Goal: Information Seeking & Learning: Understand process/instructions

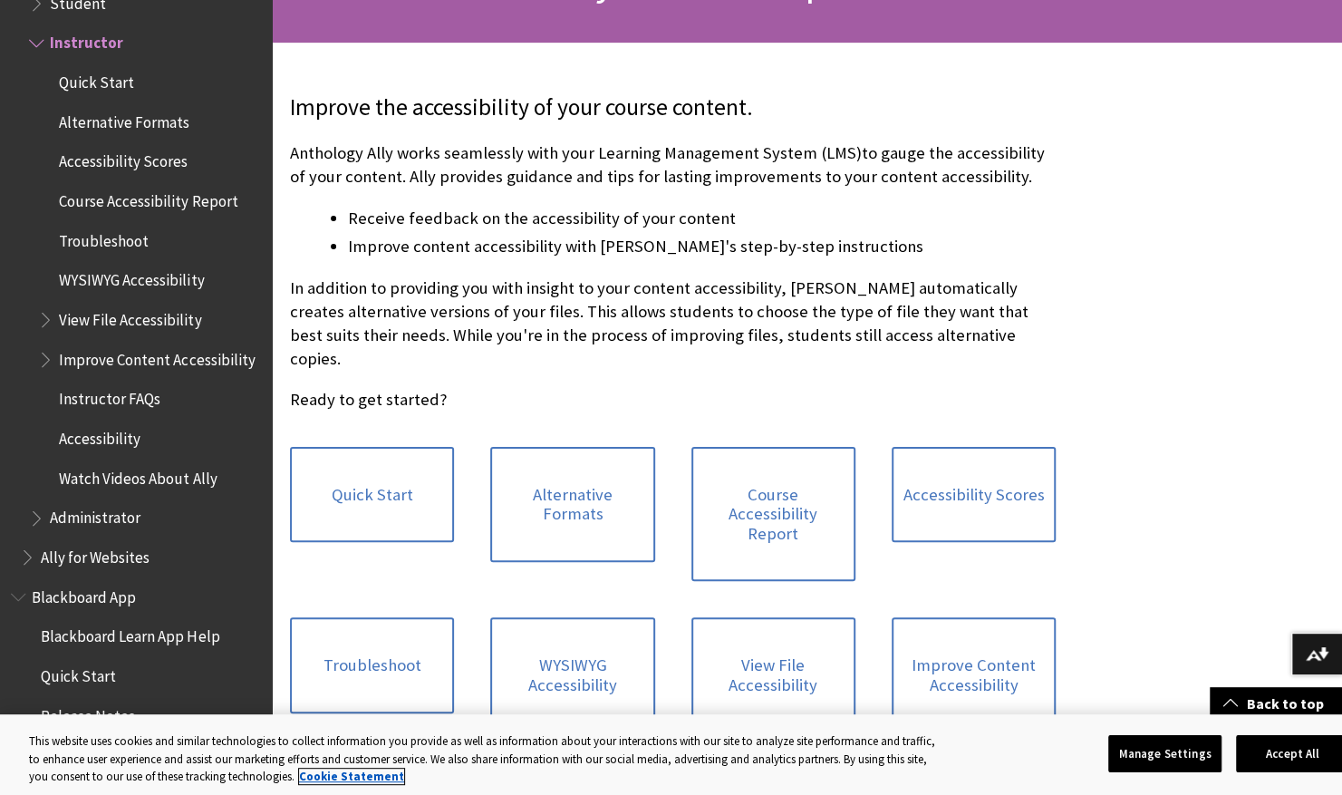
scroll to position [334, 0]
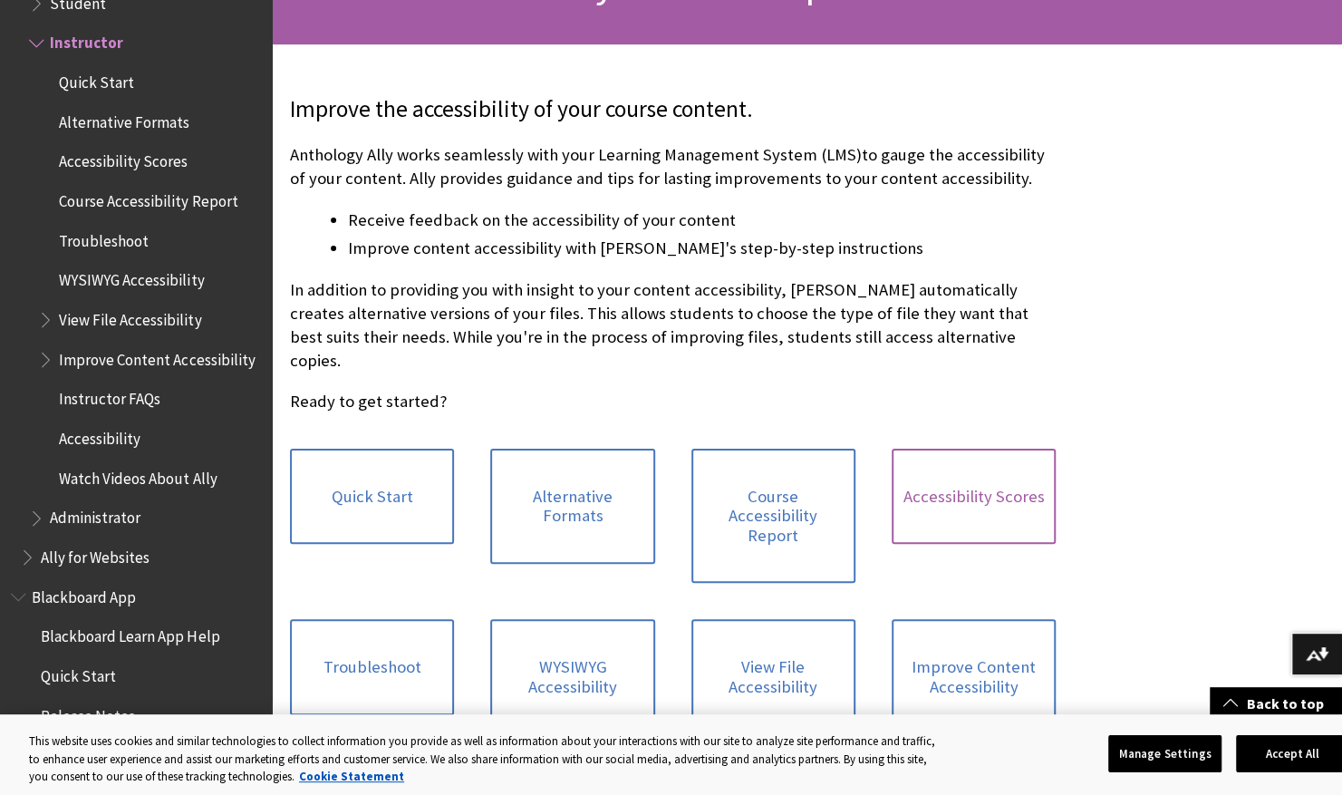
click at [995, 458] on link "Accessibility Scores" at bounding box center [974, 497] width 164 height 96
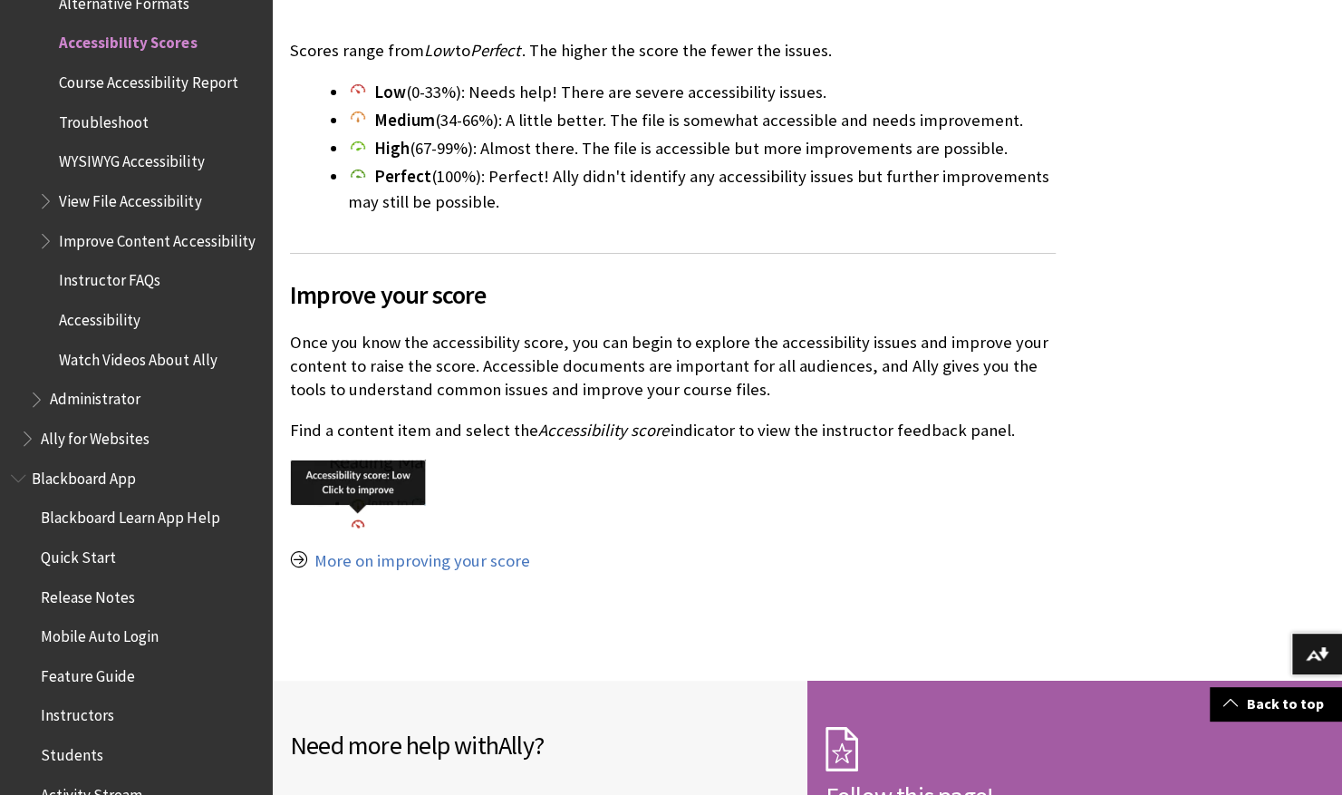
scroll to position [1256, 0]
click at [445, 549] on link "More on improving your score" at bounding box center [423, 560] width 216 height 22
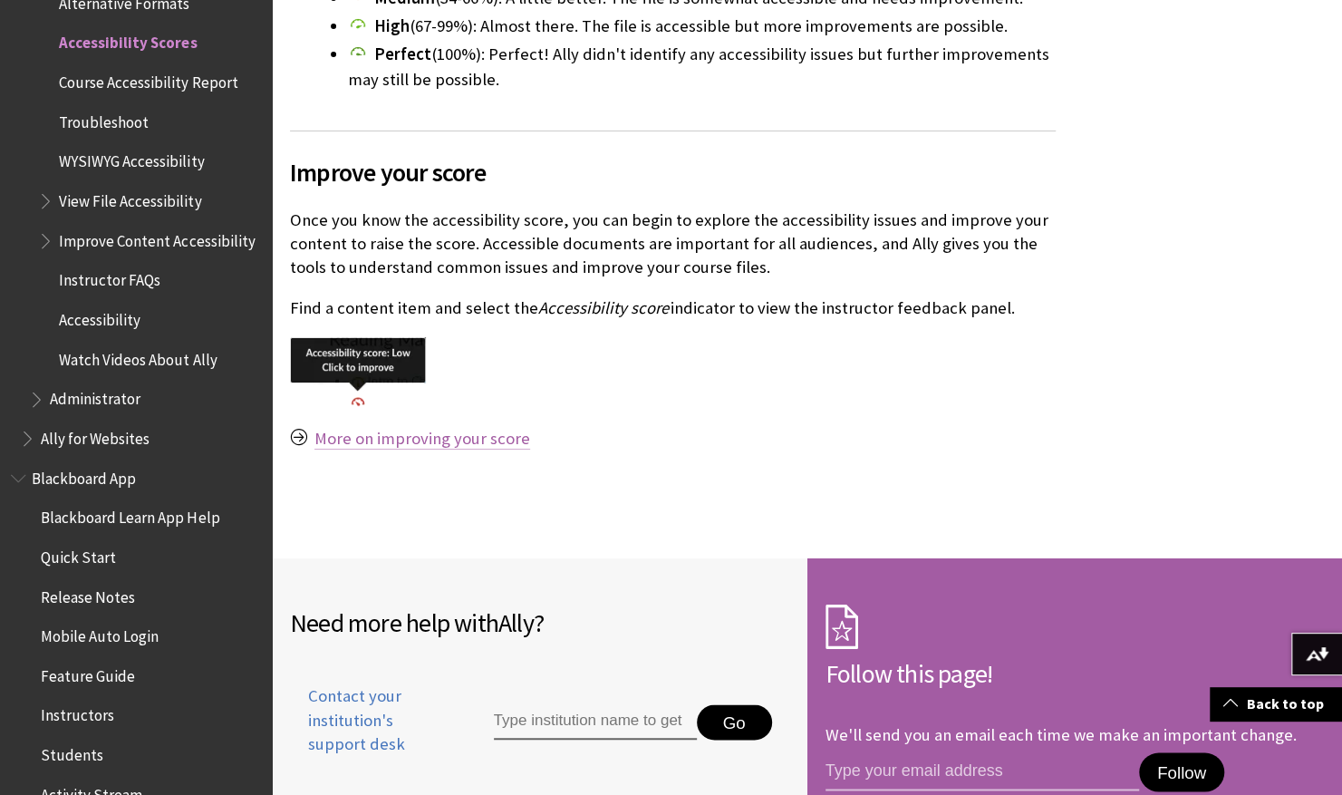
scroll to position [1381, 0]
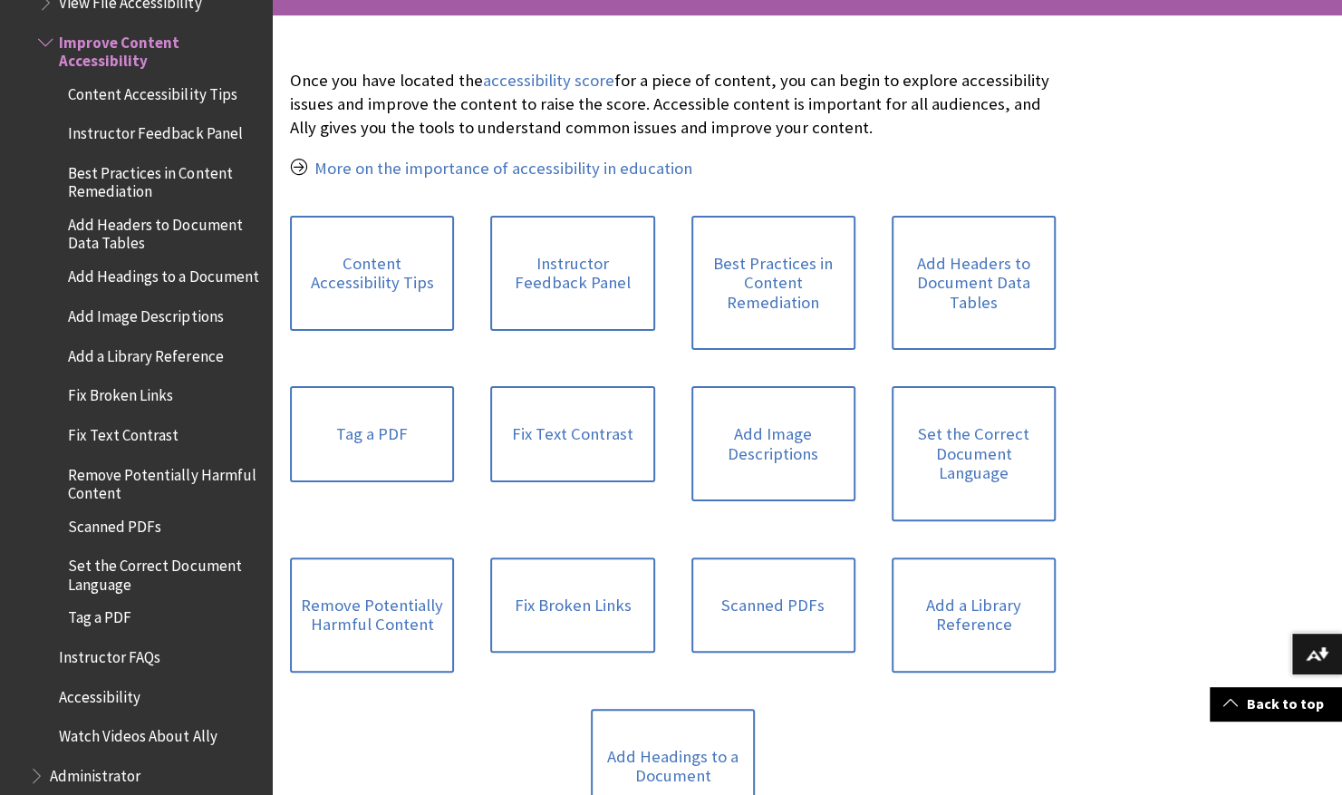
scroll to position [382, 0]
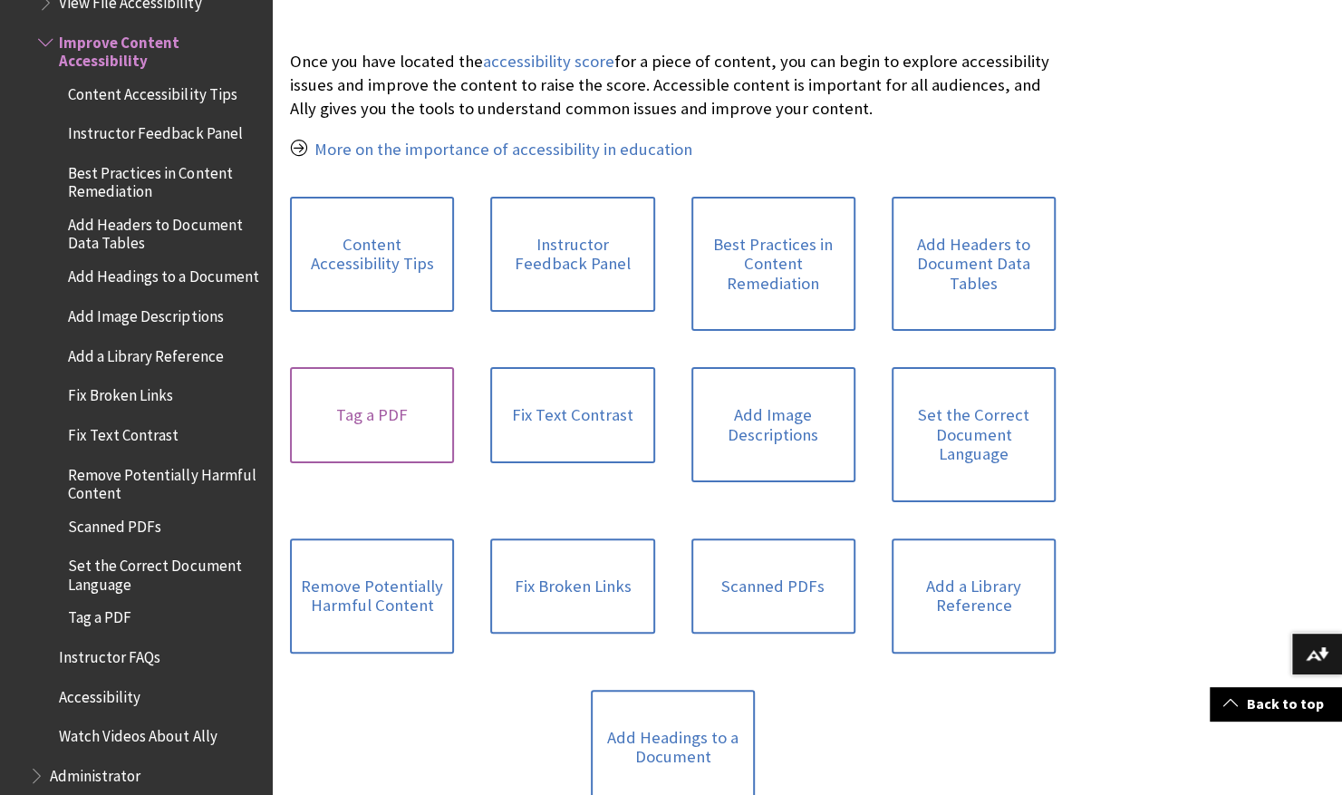
click at [393, 421] on link "Tag a PDF" at bounding box center [372, 415] width 164 height 96
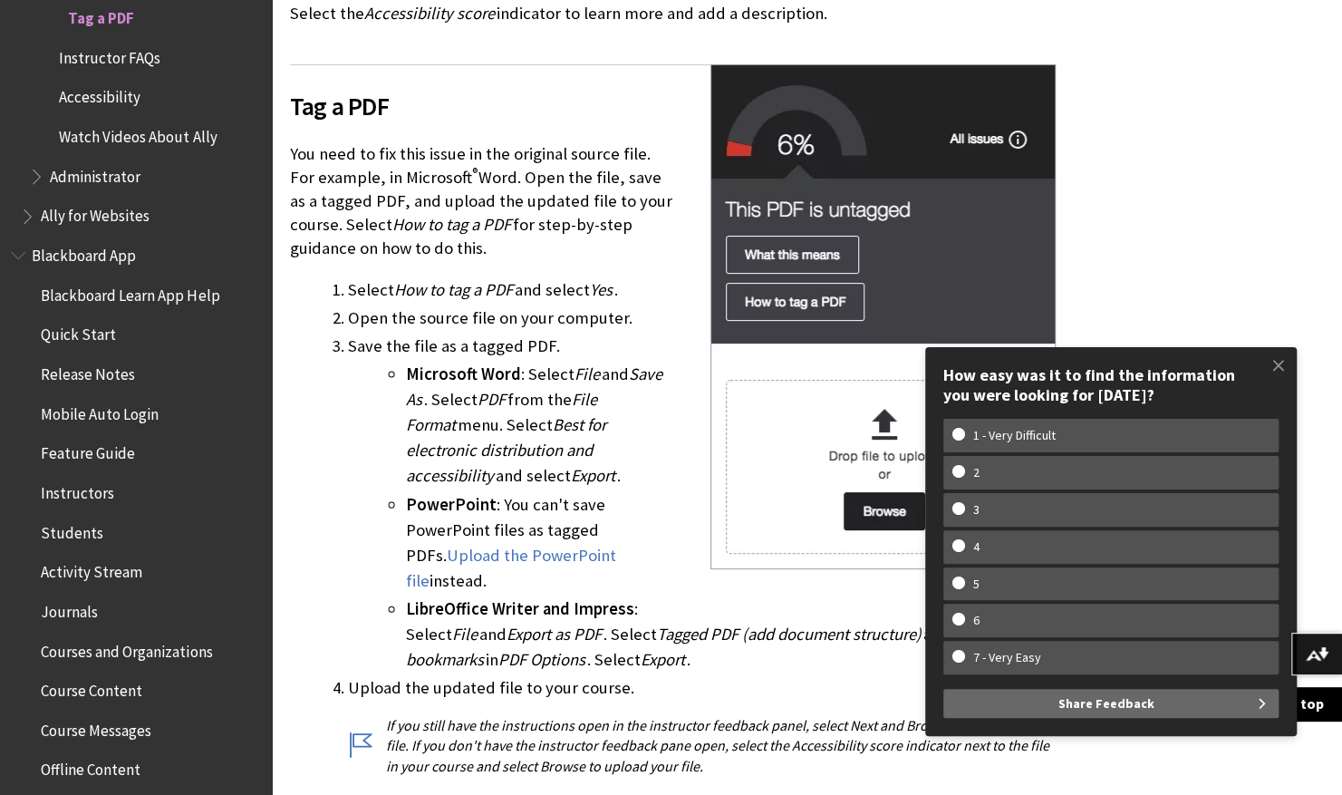
scroll to position [698, 0]
